Goal: Check status: Check status

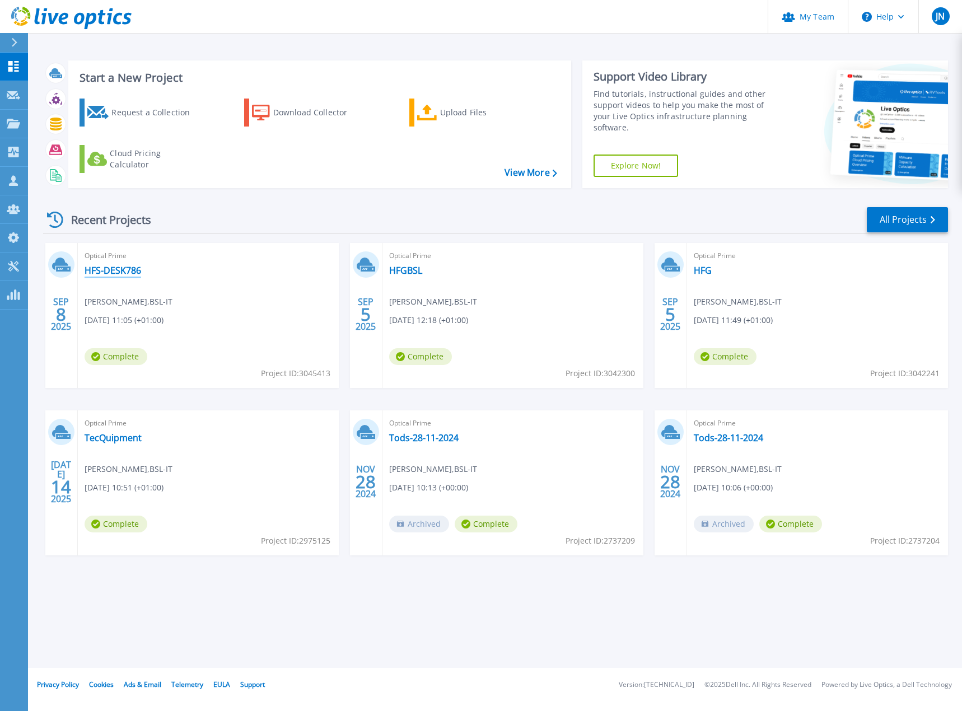
click at [129, 271] on link "HFS-DESK786" at bounding box center [113, 270] width 57 height 11
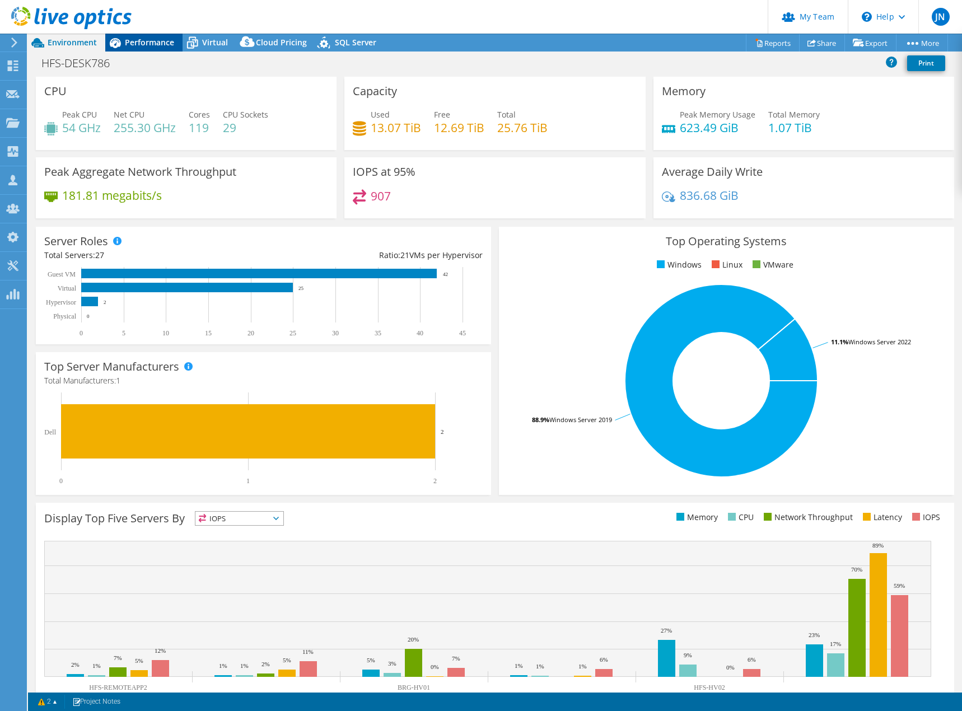
click at [161, 46] on span "Performance" at bounding box center [149, 42] width 49 height 11
